Goal: Task Accomplishment & Management: Use online tool/utility

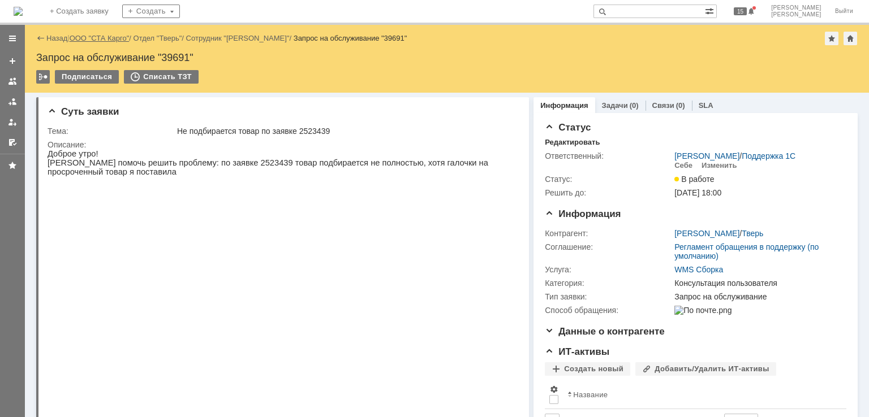
click at [112, 39] on link "ООО "СТА Карго"" at bounding box center [100, 38] width 60 height 8
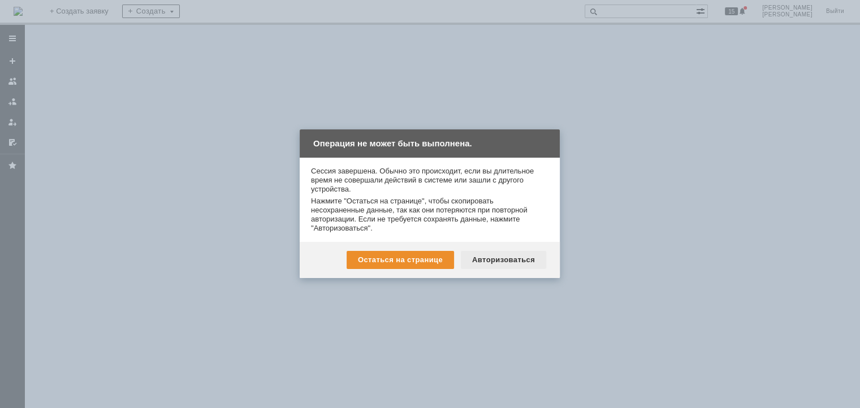
click at [489, 260] on div "Авторизоваться" at bounding box center [503, 260] width 85 height 18
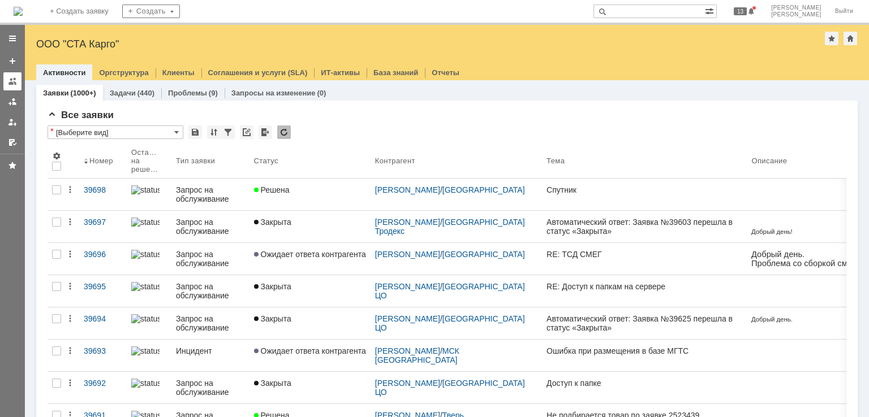
click at [11, 83] on div at bounding box center [12, 81] width 9 height 9
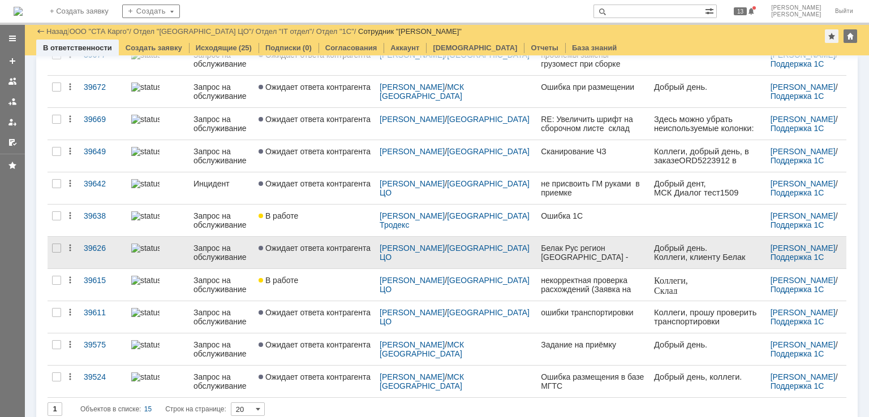
scroll to position [262, 0]
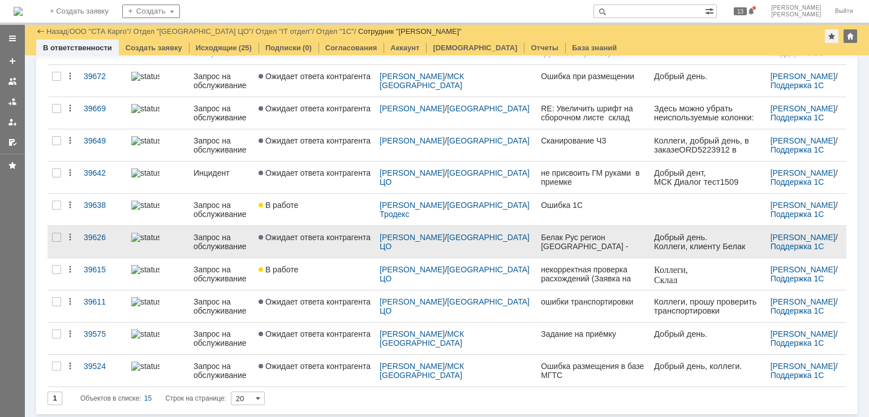
click at [321, 244] on link "Ожидает ответа контрагента" at bounding box center [314, 242] width 121 height 32
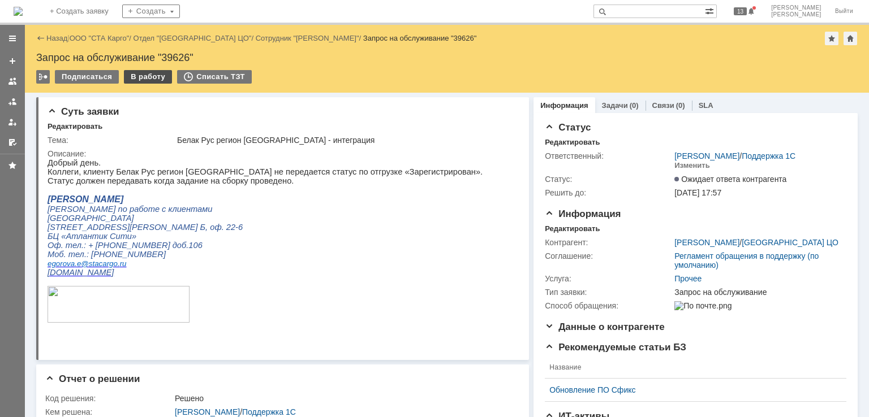
click at [158, 77] on div "В работу" at bounding box center [148, 77] width 48 height 14
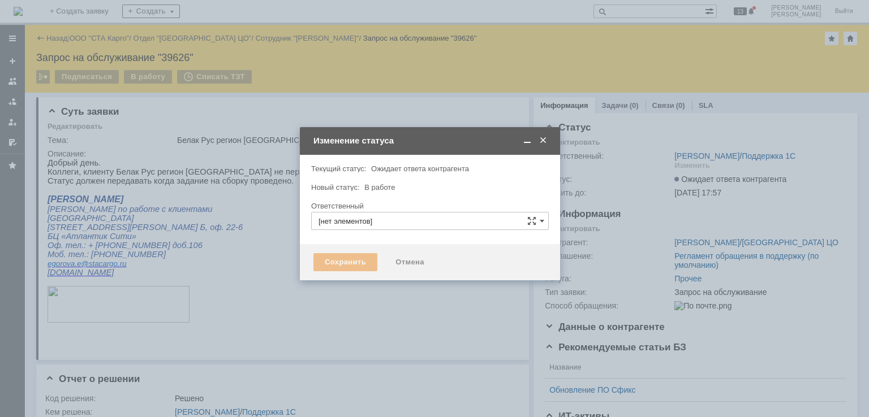
type input "Бабунов Павел"
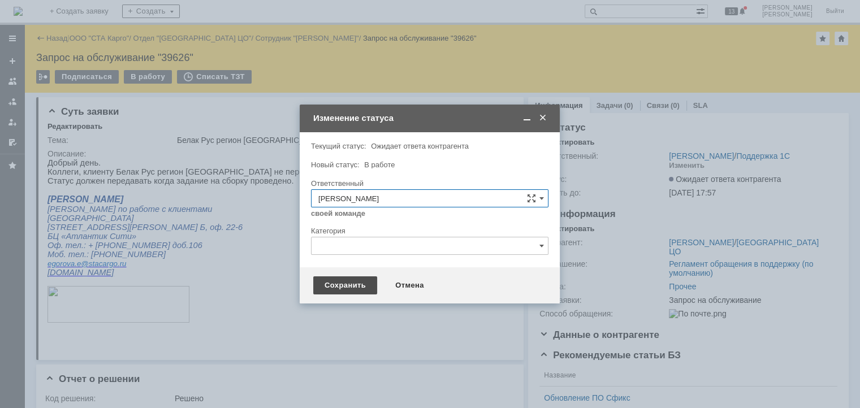
click at [337, 284] on div "Сохранить" at bounding box center [345, 286] width 64 height 18
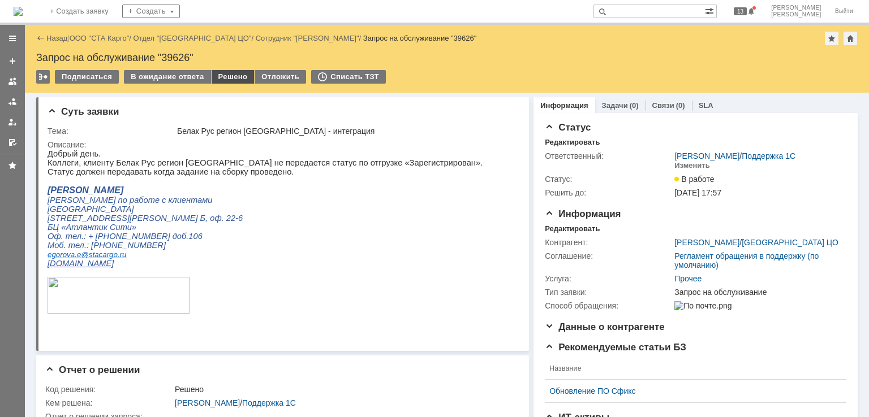
click at [215, 75] on div "Решено" at bounding box center [233, 77] width 43 height 14
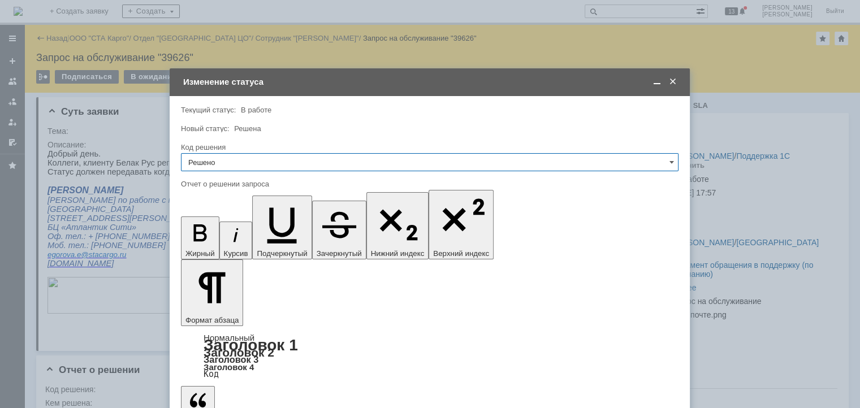
click at [237, 158] on input "Решено" at bounding box center [430, 162] width 498 height 18
click at [262, 123] on div at bounding box center [430, 120] width 498 height 8
type input "Решено"
drag, startPoint x: 399, startPoint y: 3222, endPoint x: 266, endPoint y: 3229, distance: 132.5
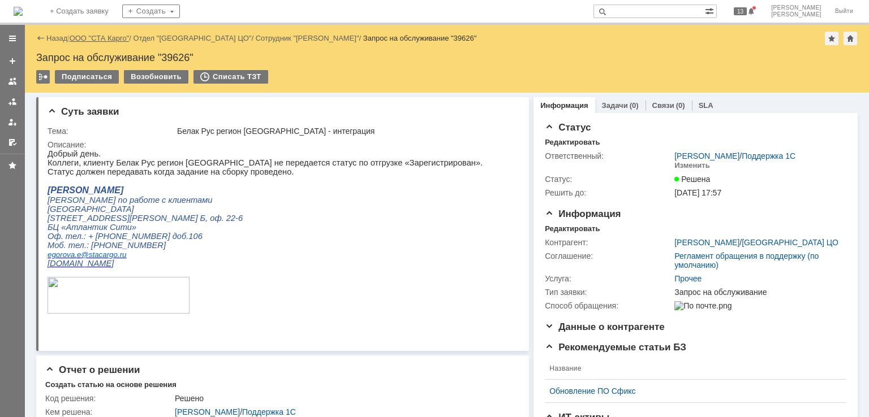
click at [93, 38] on link "ООО "СТА Карго"" at bounding box center [100, 38] width 60 height 8
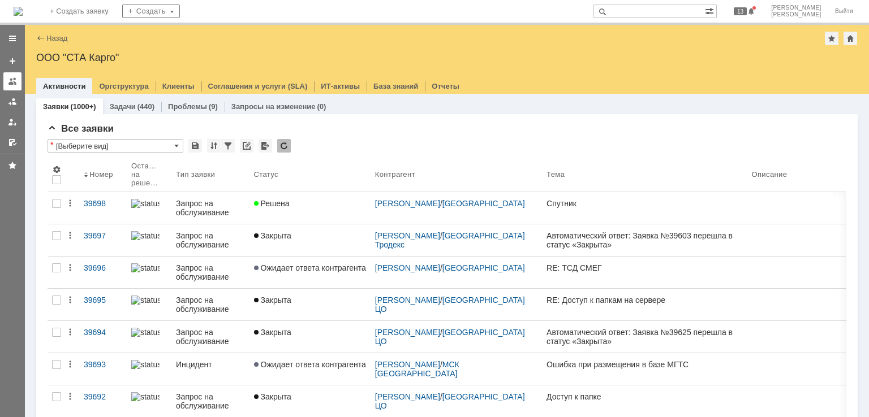
click at [10, 79] on div at bounding box center [12, 81] width 9 height 9
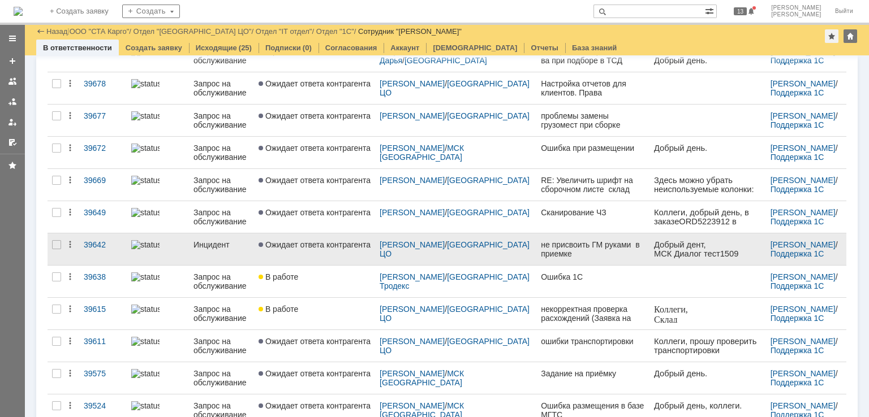
scroll to position [173, 0]
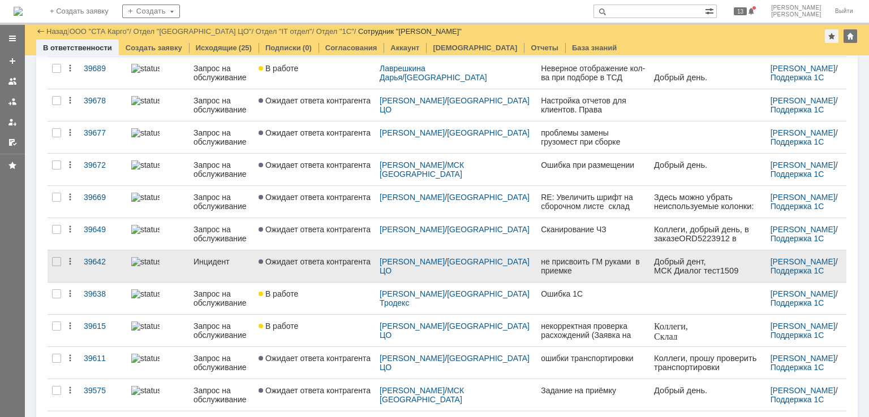
click at [346, 265] on link "Ожидает ответа контрагента" at bounding box center [314, 267] width 121 height 32
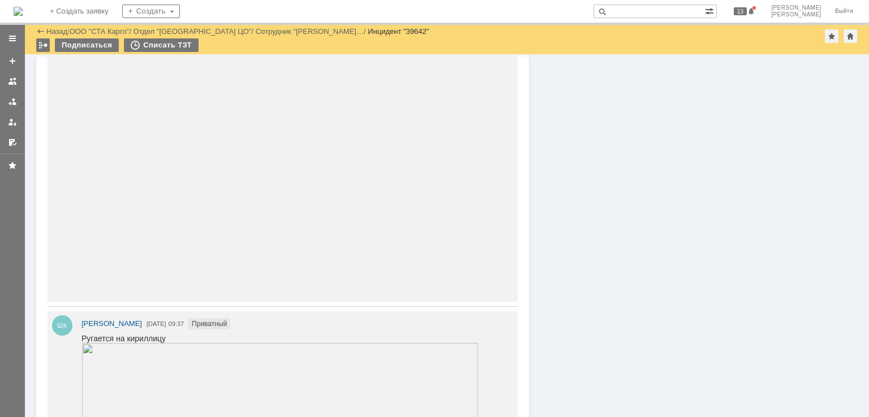
scroll to position [1527, 0]
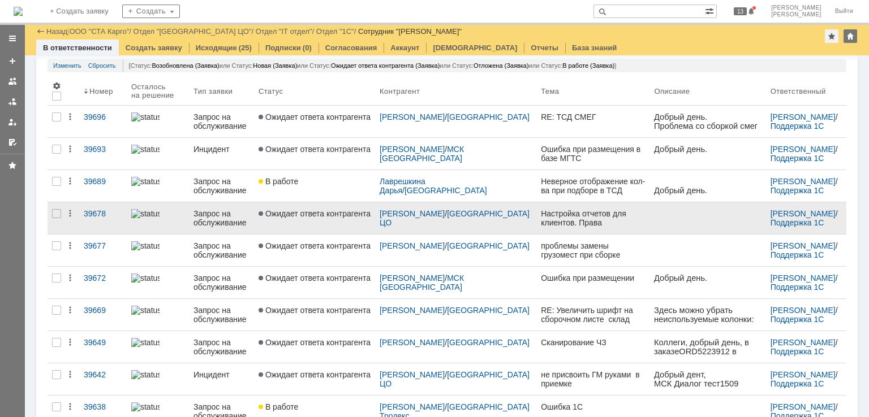
click at [337, 230] on link "Ожидает ответа контрагента" at bounding box center [314, 218] width 121 height 32
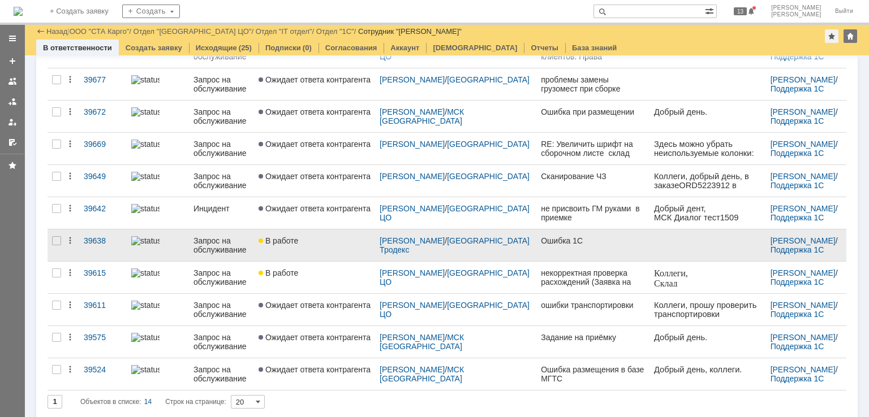
click at [330, 281] on link "В работе" at bounding box center [314, 278] width 121 height 32
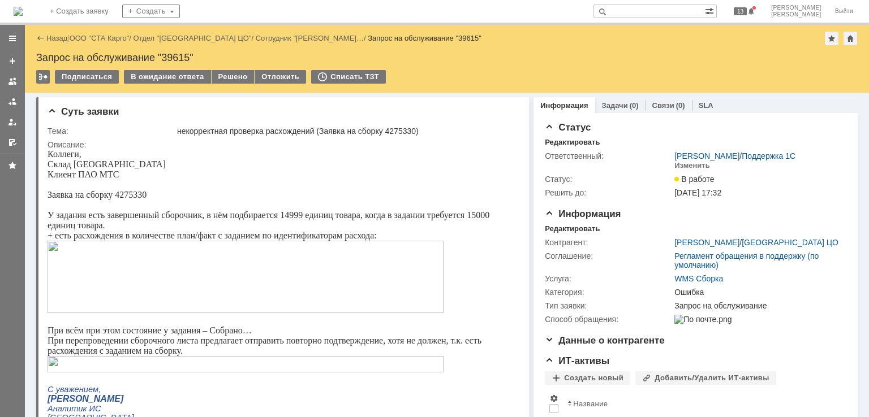
click at [137, 198] on span "Заявка на сборку 4275330" at bounding box center [97, 195] width 99 height 10
click at [139, 196] on span "Заявка на сборку 4275330" at bounding box center [97, 195] width 99 height 10
click at [127, 197] on span "Заявка на сборку 4275330" at bounding box center [97, 195] width 99 height 10
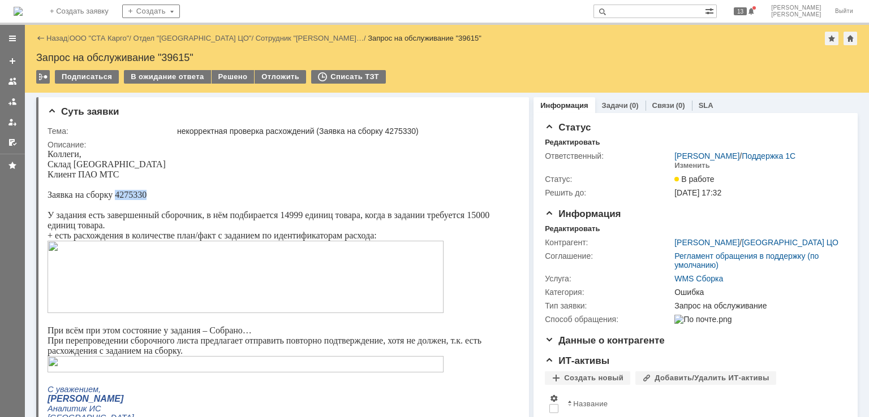
click at [127, 197] on span "Заявка на сборку 4275330" at bounding box center [97, 195] width 99 height 10
click at [182, 365] on img at bounding box center [246, 364] width 396 height 16
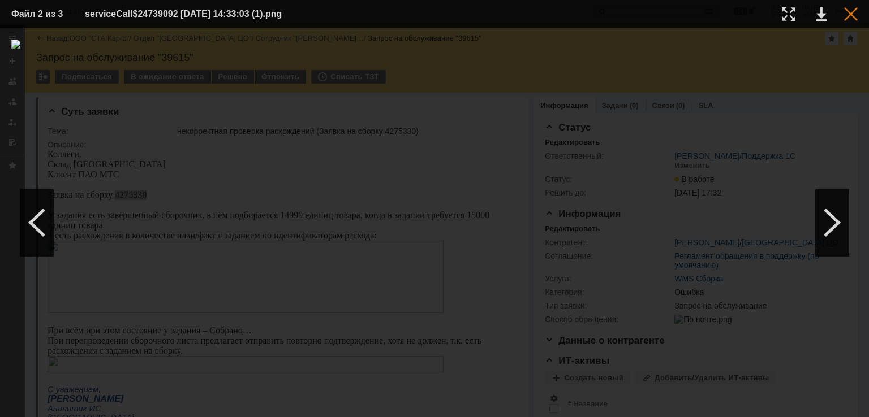
click at [856, 14] on div at bounding box center [851, 14] width 14 height 14
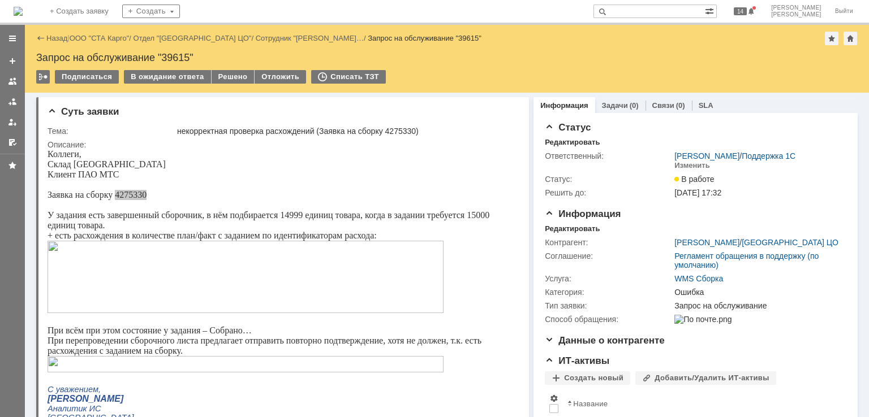
click at [176, 57] on div "Запрос на обслуживание "39615"" at bounding box center [446, 57] width 821 height 11
copy div "39615"
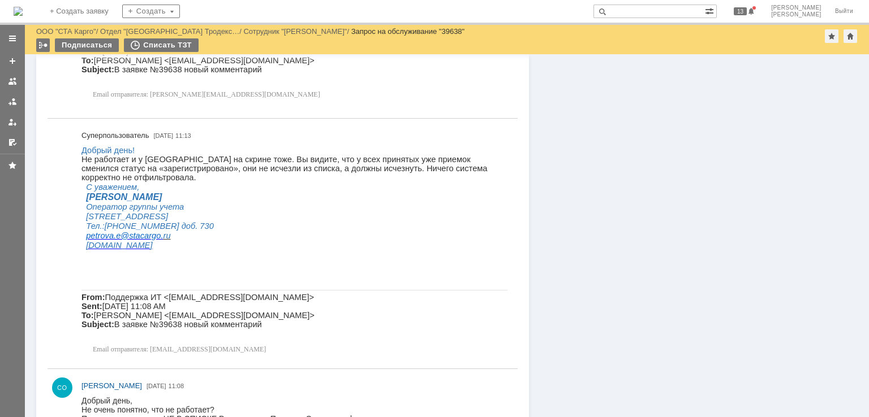
scroll to position [2131, 0]
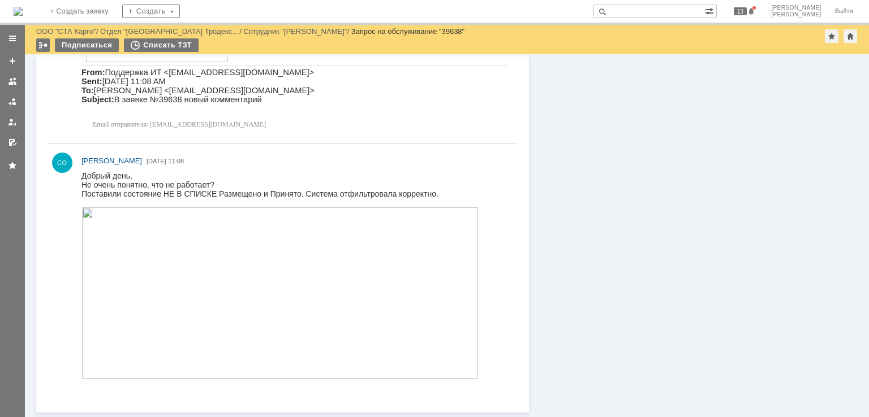
click at [226, 305] on img at bounding box center [279, 293] width 397 height 171
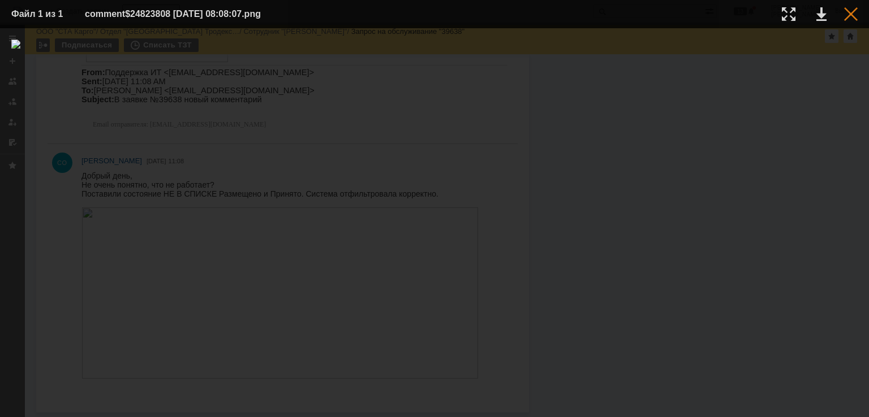
click at [854, 13] on div at bounding box center [851, 14] width 14 height 14
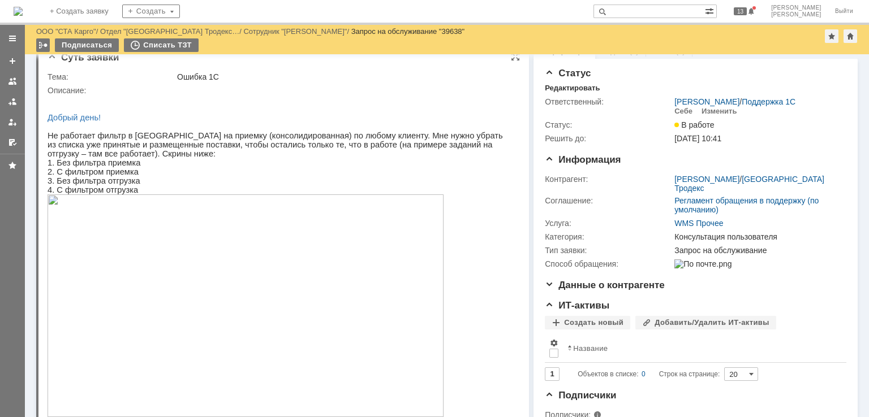
scroll to position [0, 0]
